Goal: Entertainment & Leisure: Consume media (video, audio)

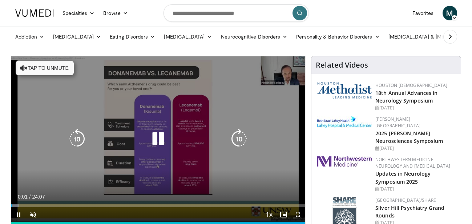
click at [64, 68] on button "Tap to unmute" at bounding box center [45, 68] width 58 height 15
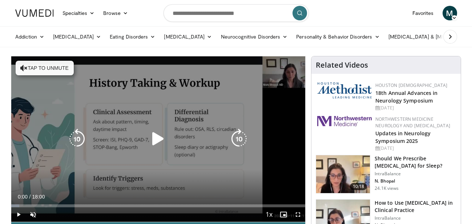
click at [59, 69] on button "Tap to unmute" at bounding box center [45, 68] width 58 height 15
click at [156, 140] on icon "Video Player" at bounding box center [158, 139] width 20 height 20
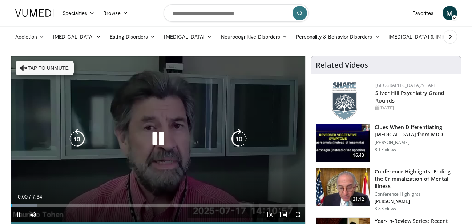
click at [57, 66] on button "Tap to unmute" at bounding box center [45, 68] width 58 height 15
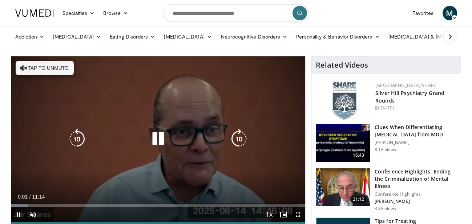
click at [67, 64] on button "Tap to unmute" at bounding box center [45, 68] width 58 height 15
